Goal: Information Seeking & Learning: Learn about a topic

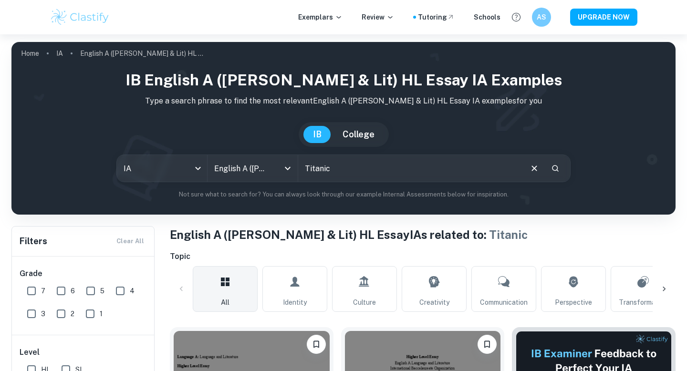
scroll to position [305, 0]
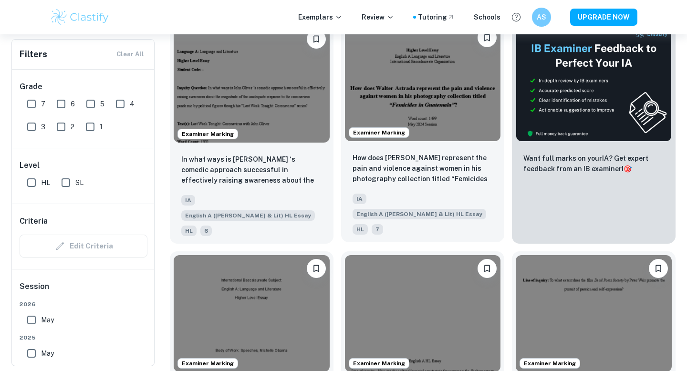
click at [403, 121] on img at bounding box center [423, 82] width 156 height 117
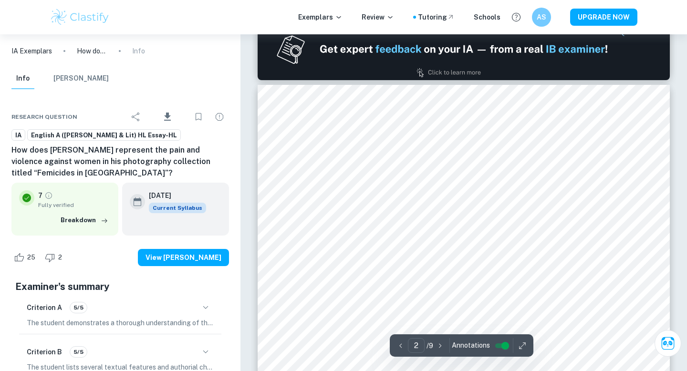
scroll to position [610, 0]
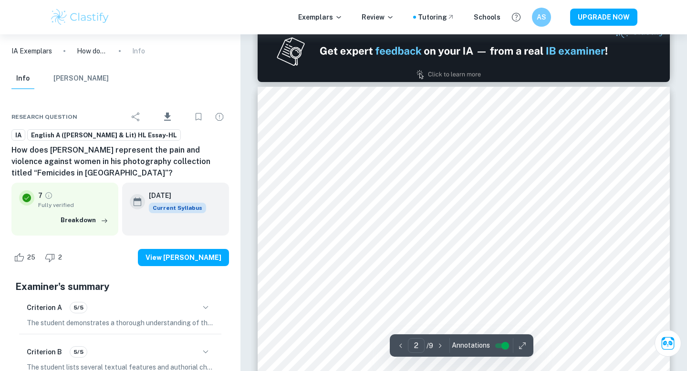
type input "1"
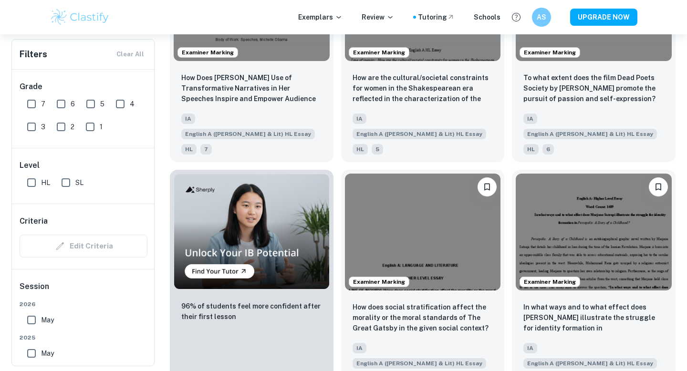
scroll to position [618, 0]
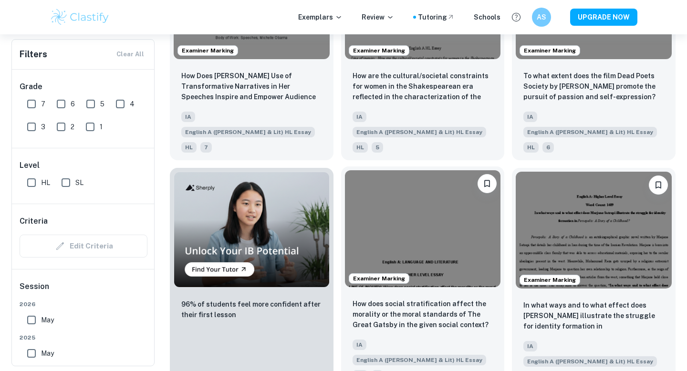
click at [386, 180] on img at bounding box center [423, 228] width 156 height 117
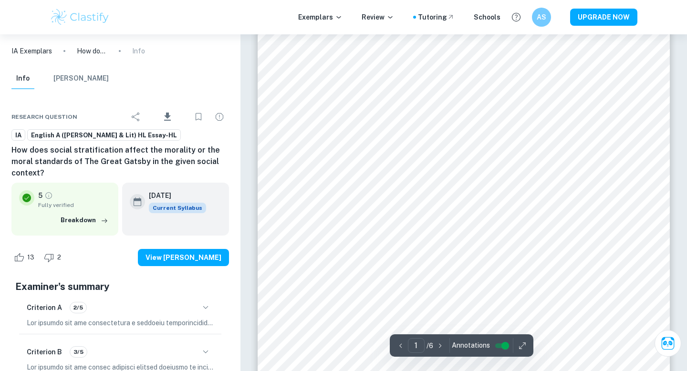
scroll to position [160, 0]
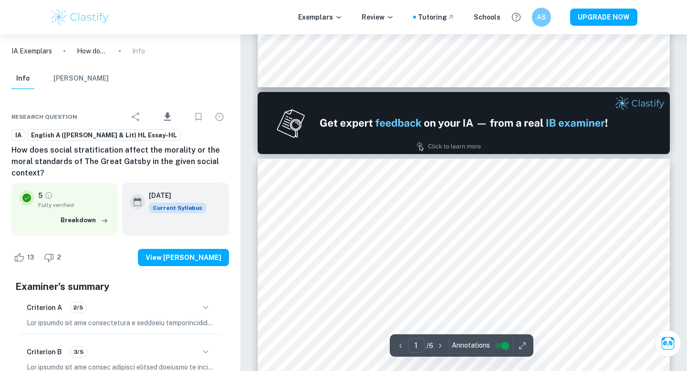
type input "2"
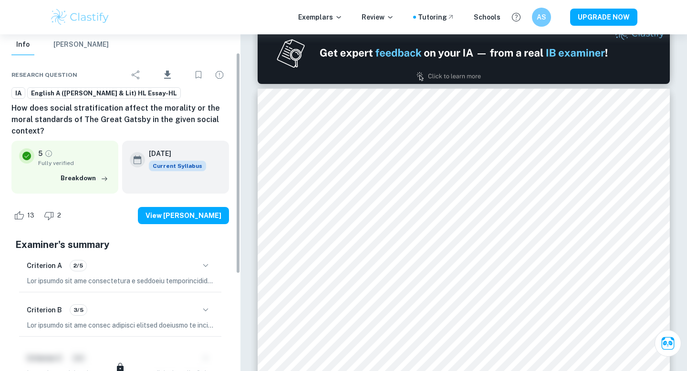
scroll to position [13, 0]
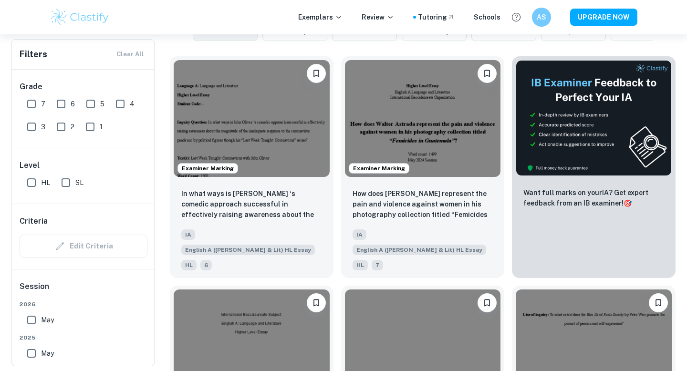
click at [57, 104] on input "6" at bounding box center [61, 103] width 19 height 19
checkbox input "true"
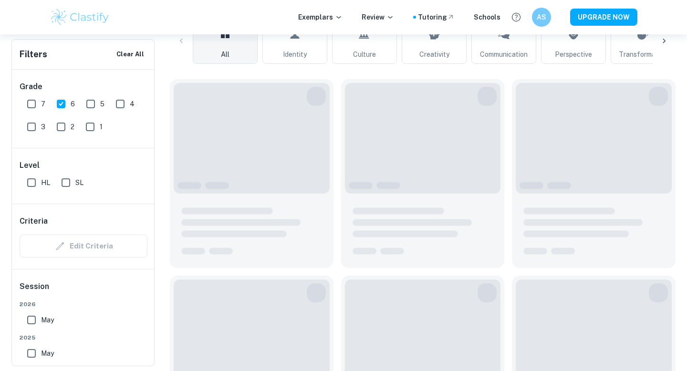
scroll to position [294, 0]
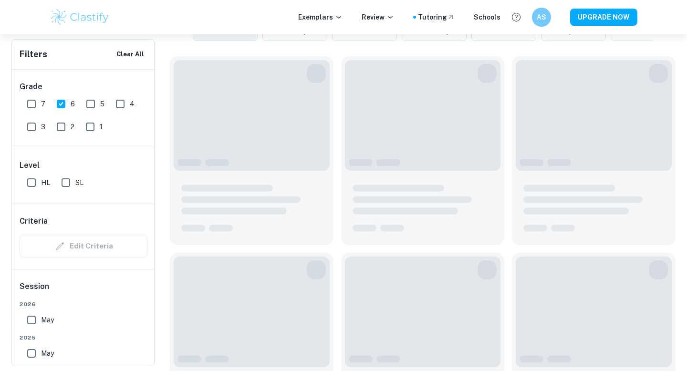
click at [34, 102] on input "7" at bounding box center [31, 103] width 19 height 19
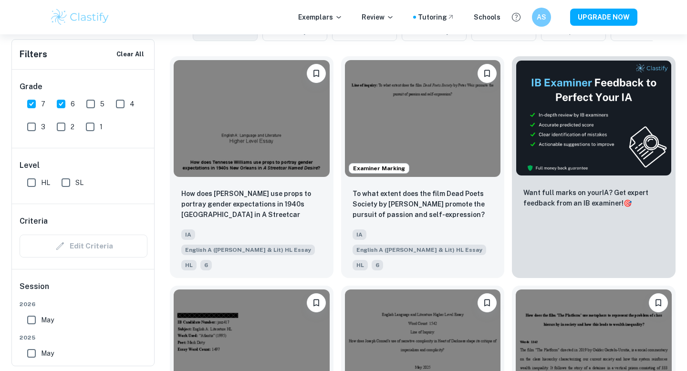
click at [34, 102] on input "7" at bounding box center [31, 103] width 19 height 19
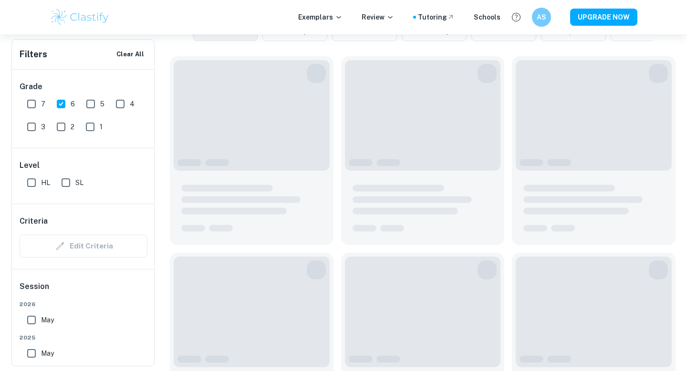
click at [34, 102] on input "7" at bounding box center [31, 103] width 19 height 19
checkbox input "true"
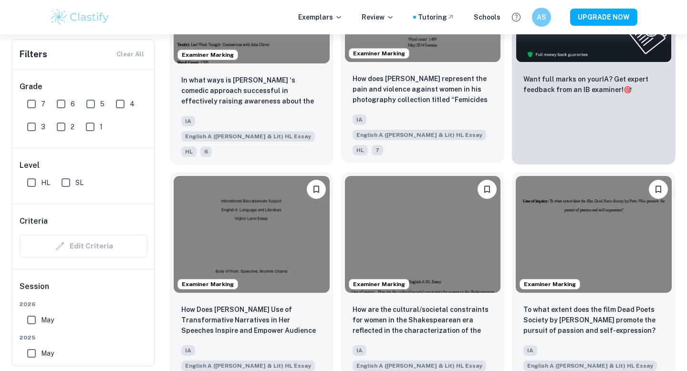
scroll to position [156, 0]
